Goal: Task Accomplishment & Management: Manage account settings

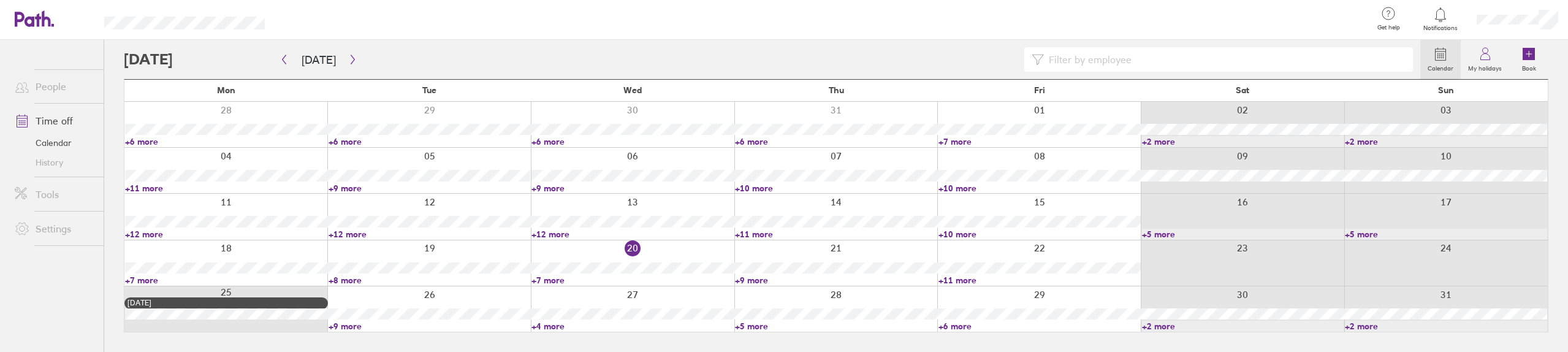
click at [151, 232] on link "+12 more" at bounding box center [226, 234] width 202 height 11
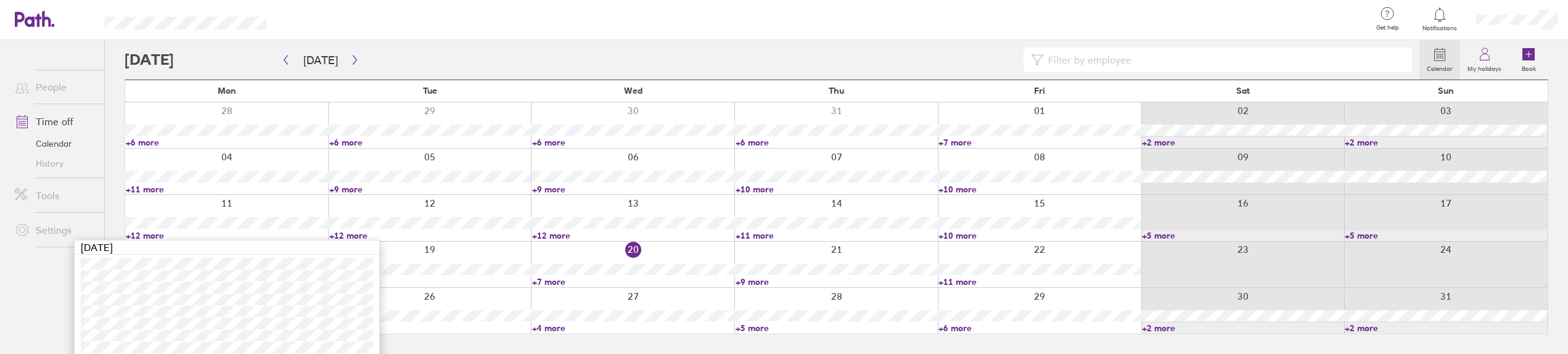
drag, startPoint x: 532, startPoint y: 346, endPoint x: 495, endPoint y: 353, distance: 37.7
click at [532, 347] on main "[DATE] [DATE] Mon Tue Wed Thu Fri Sat Sun 28 29 30 31 01 02 03 +6 more +6 more …" at bounding box center [837, 198] width 1424 height 314
